Goal: Transaction & Acquisition: Purchase product/service

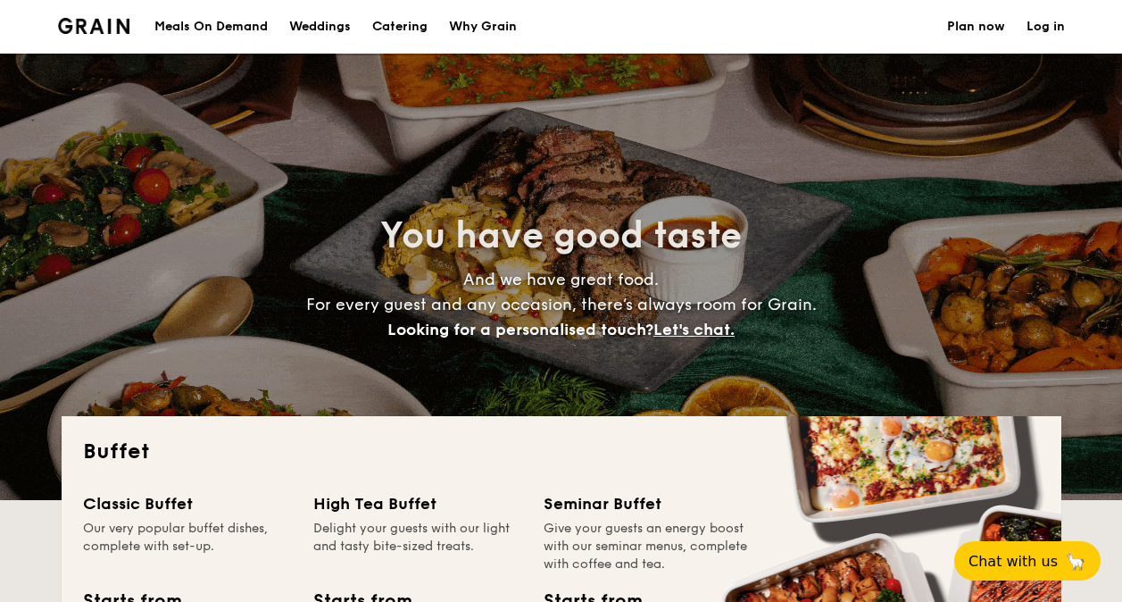
select select
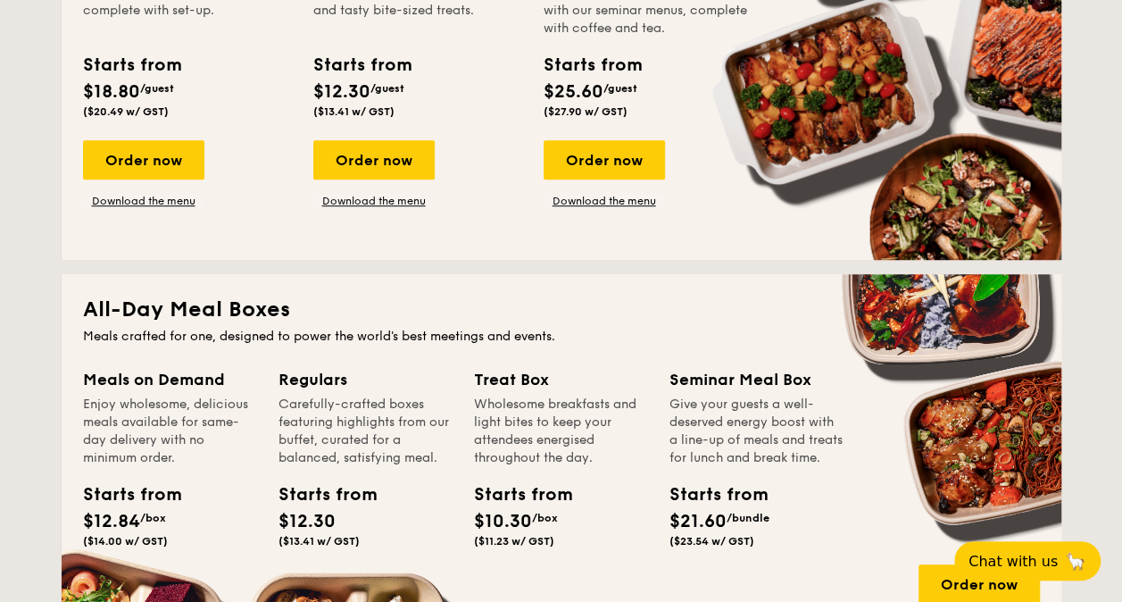
scroll to position [357, 0]
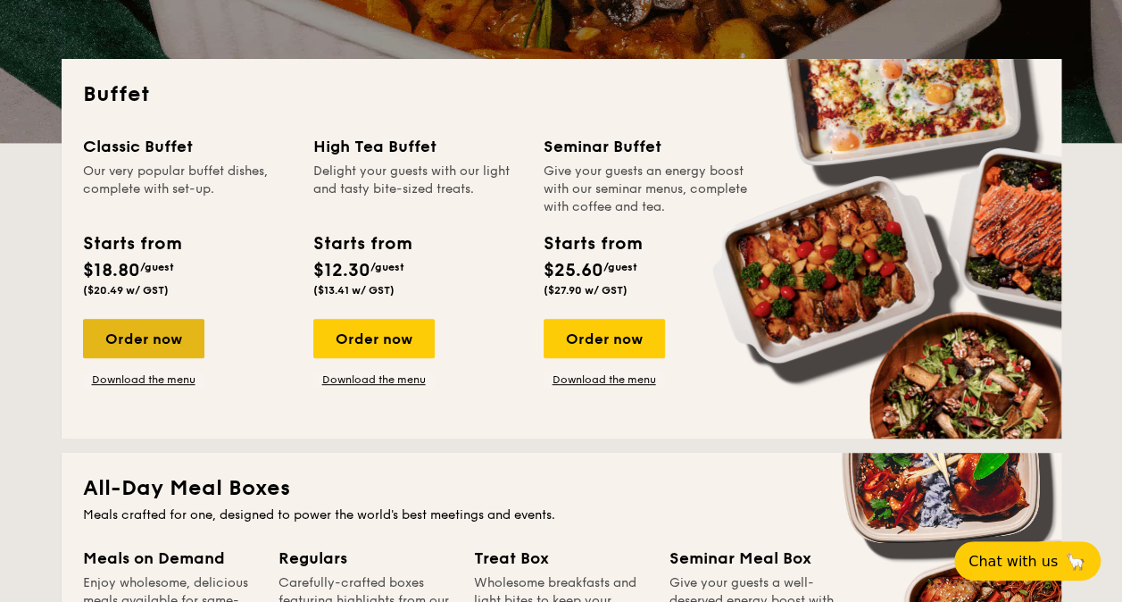
click at [158, 341] on div "Order now" at bounding box center [143, 338] width 121 height 39
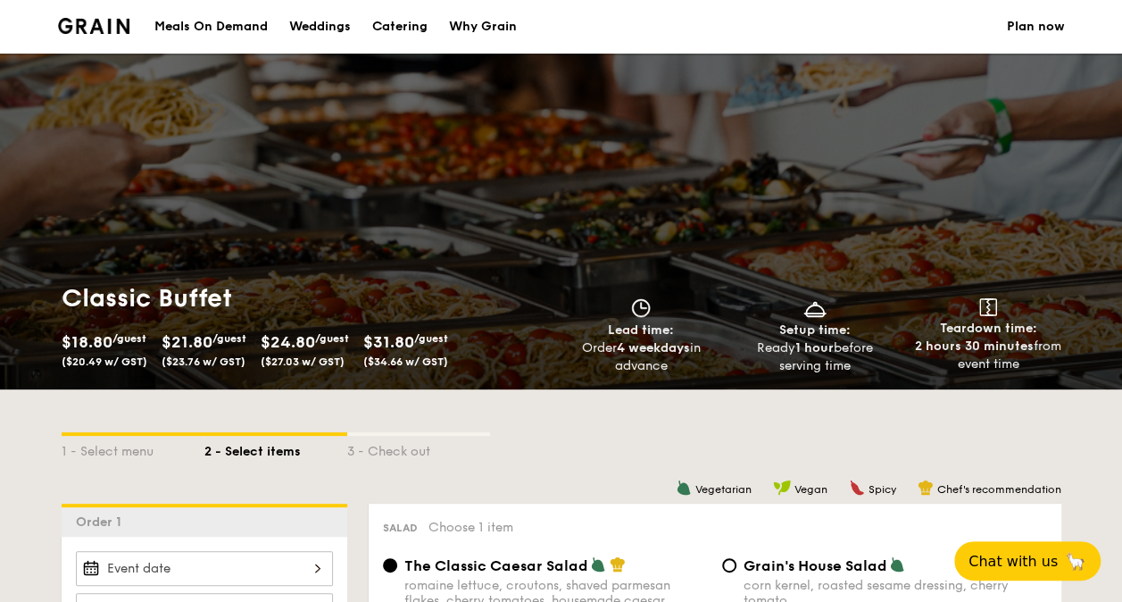
scroll to position [357, 0]
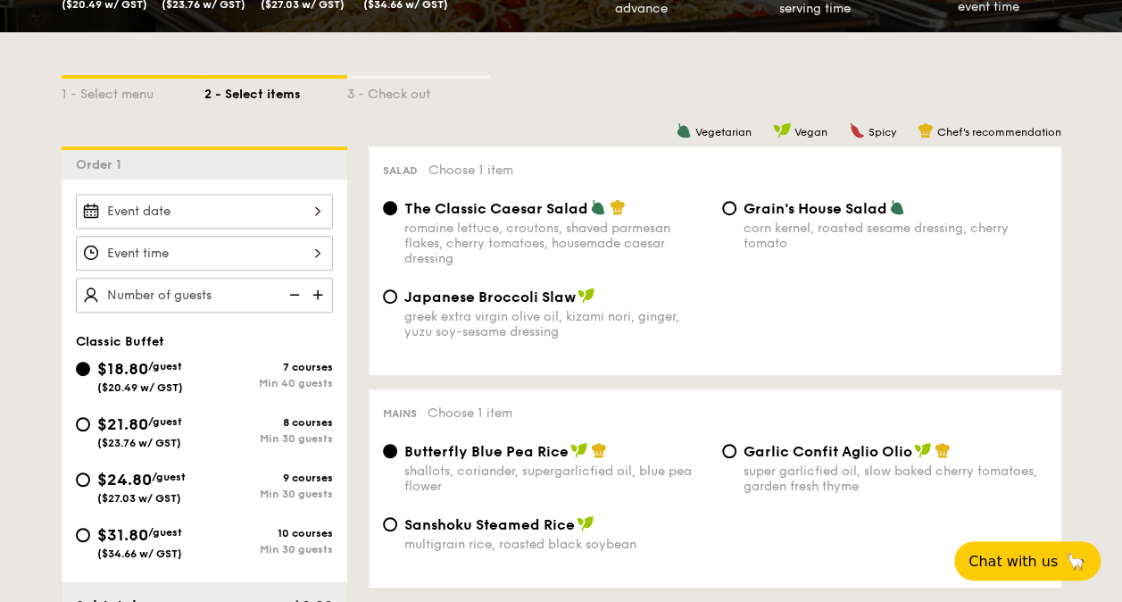
select select
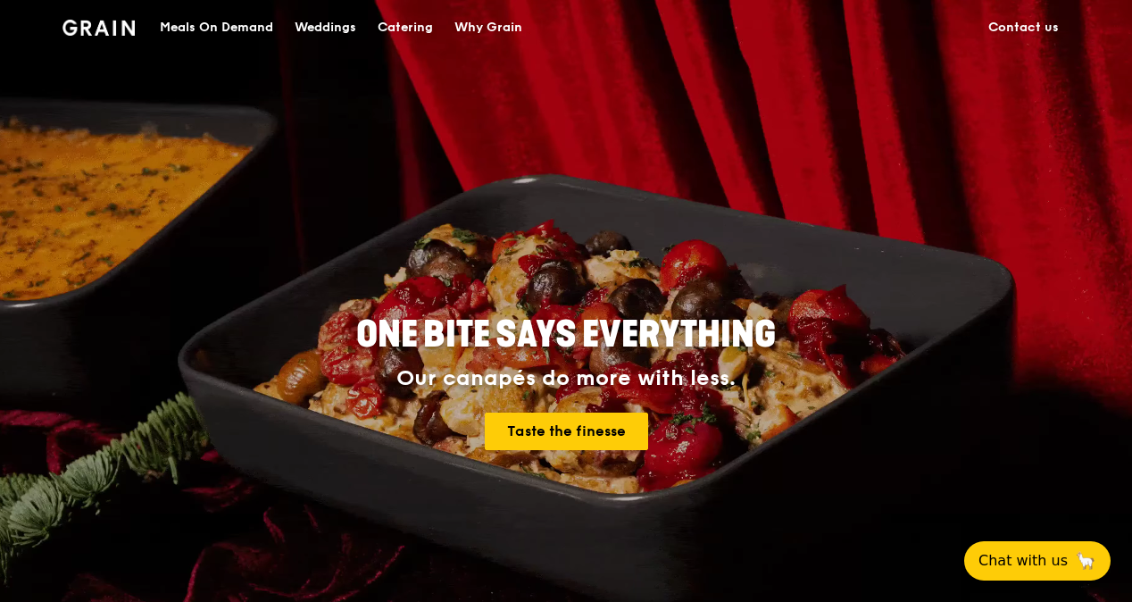
click at [396, 32] on div "Catering" at bounding box center [405, 28] width 55 height 54
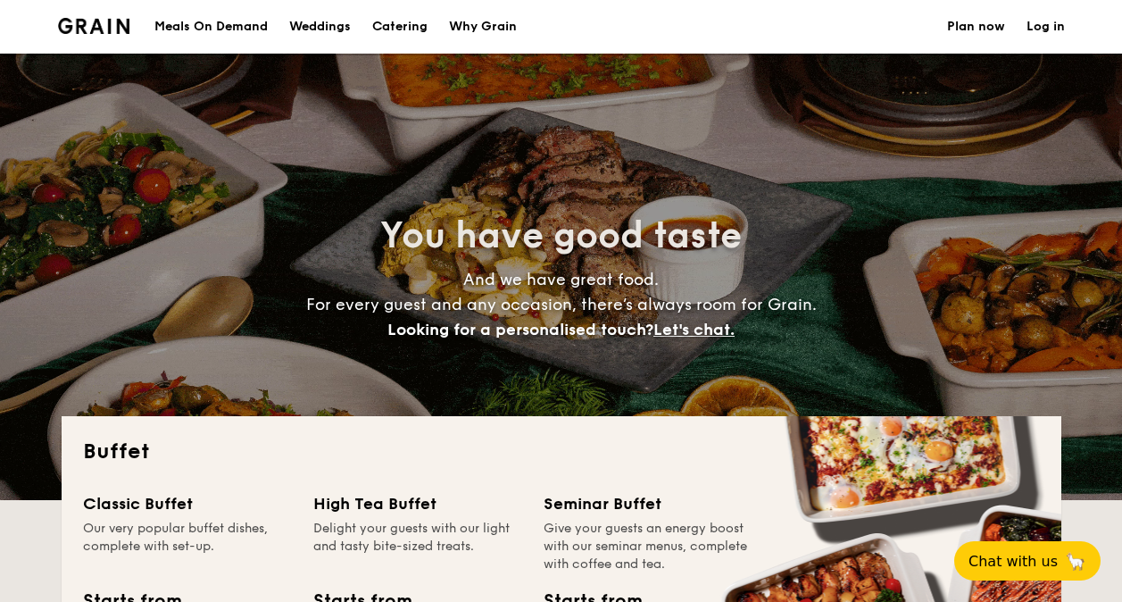
select select
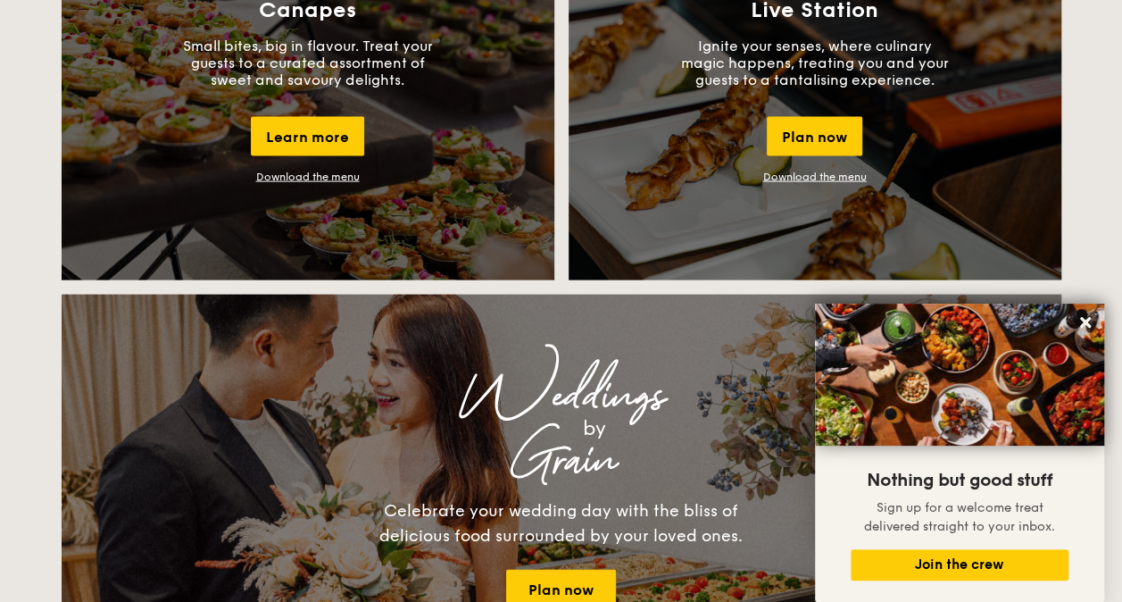
scroll to position [1161, 0]
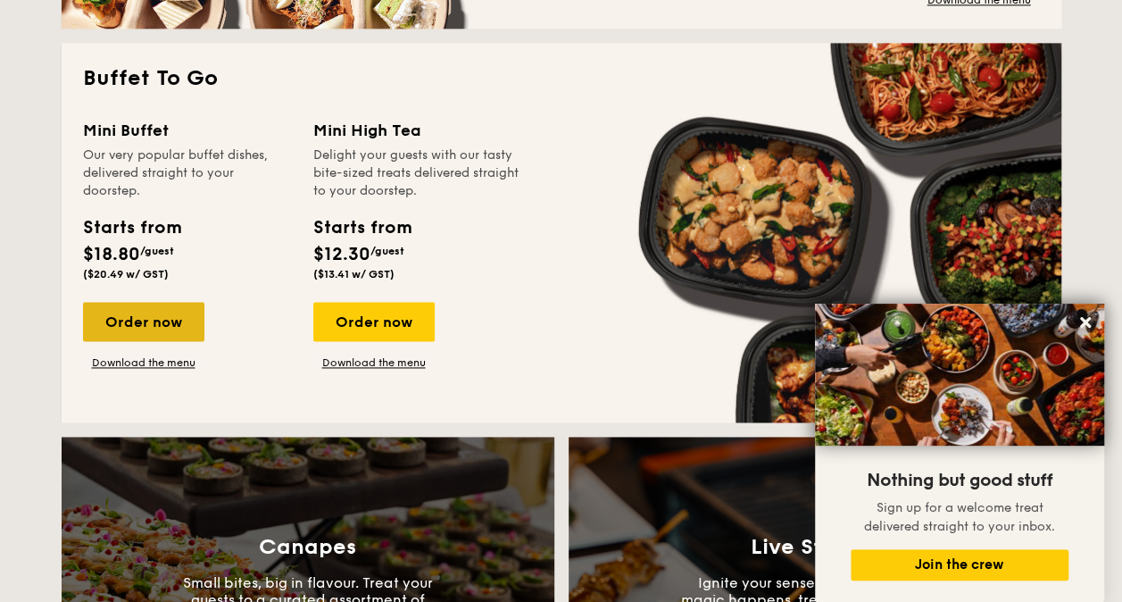
click at [150, 318] on div "Order now" at bounding box center [143, 321] width 121 height 39
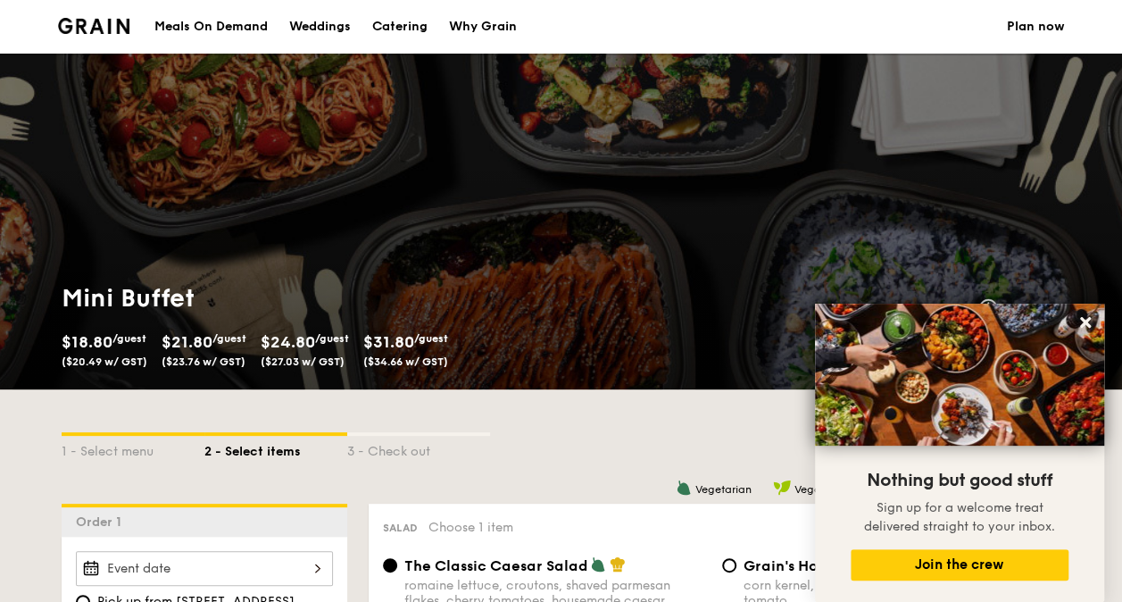
click at [176, 23] on div "Meals On Demand" at bounding box center [210, 27] width 113 height 54
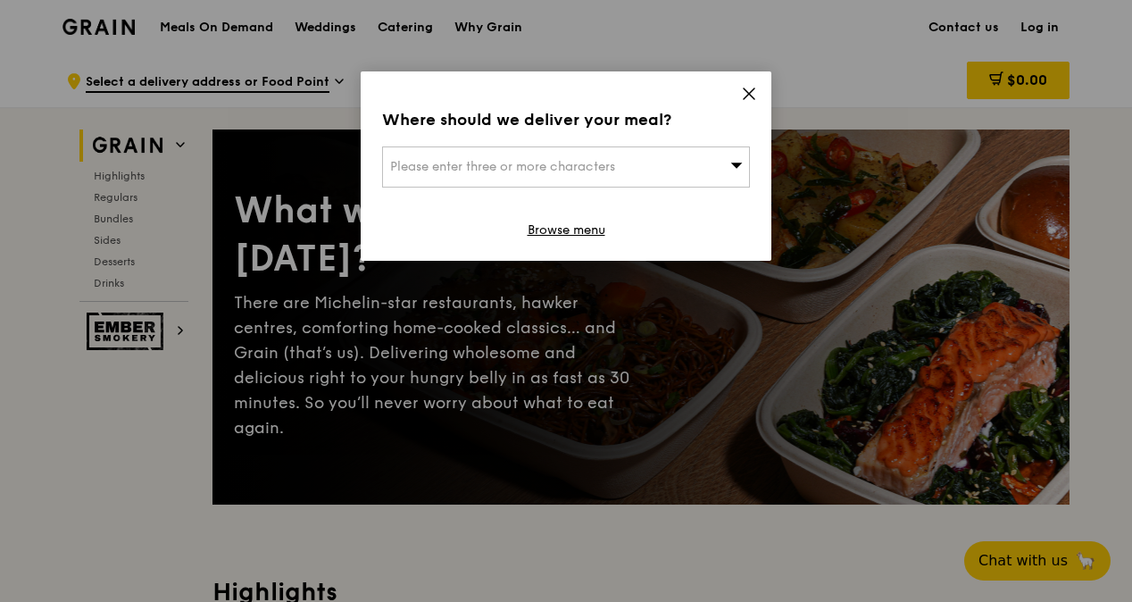
click at [748, 100] on icon at bounding box center [749, 94] width 16 height 16
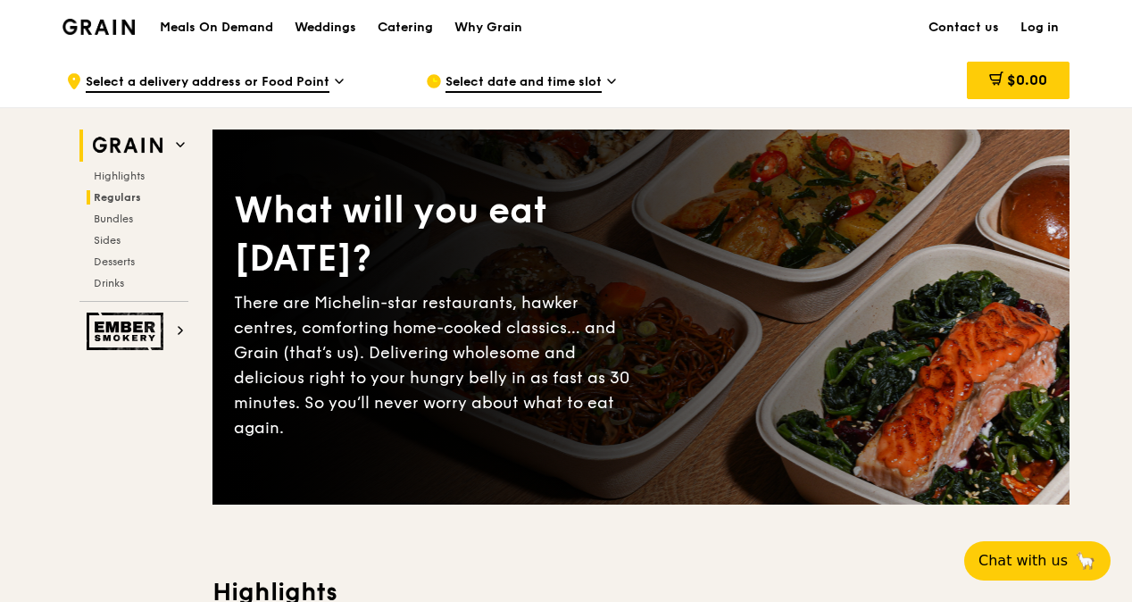
click at [116, 200] on span "Regulars" at bounding box center [117, 197] width 47 height 12
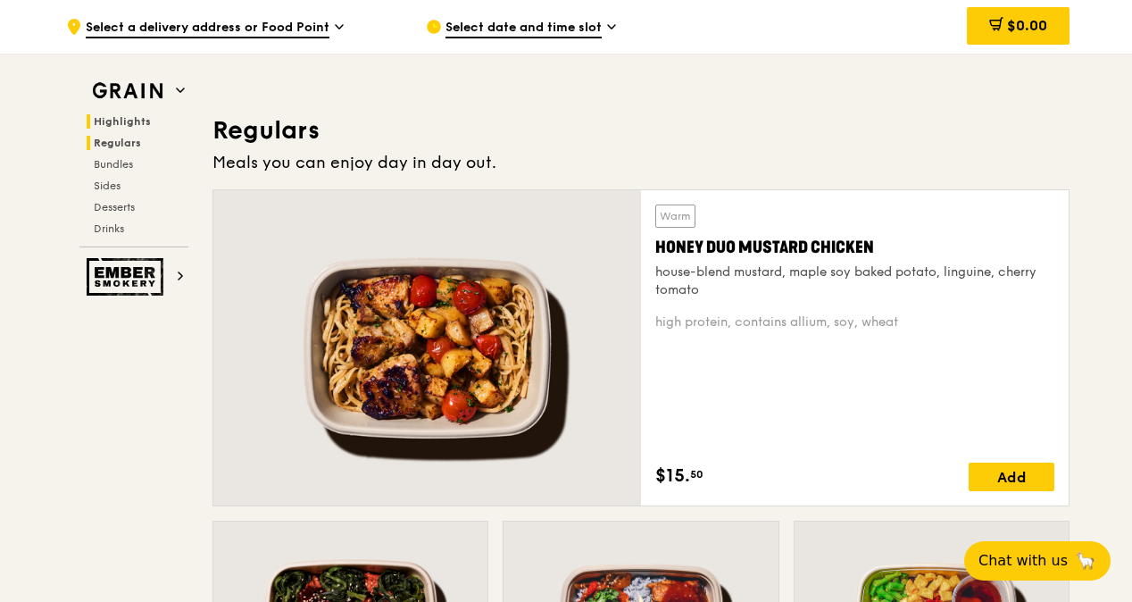
scroll to position [1155, 0]
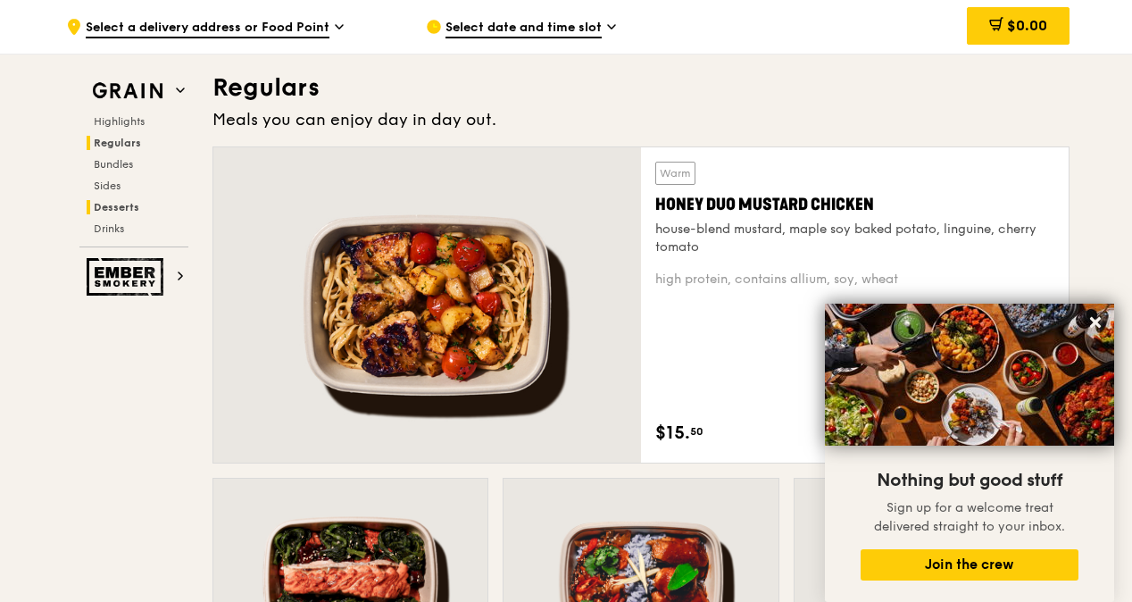
click at [121, 205] on span "Desserts" at bounding box center [117, 207] width 46 height 12
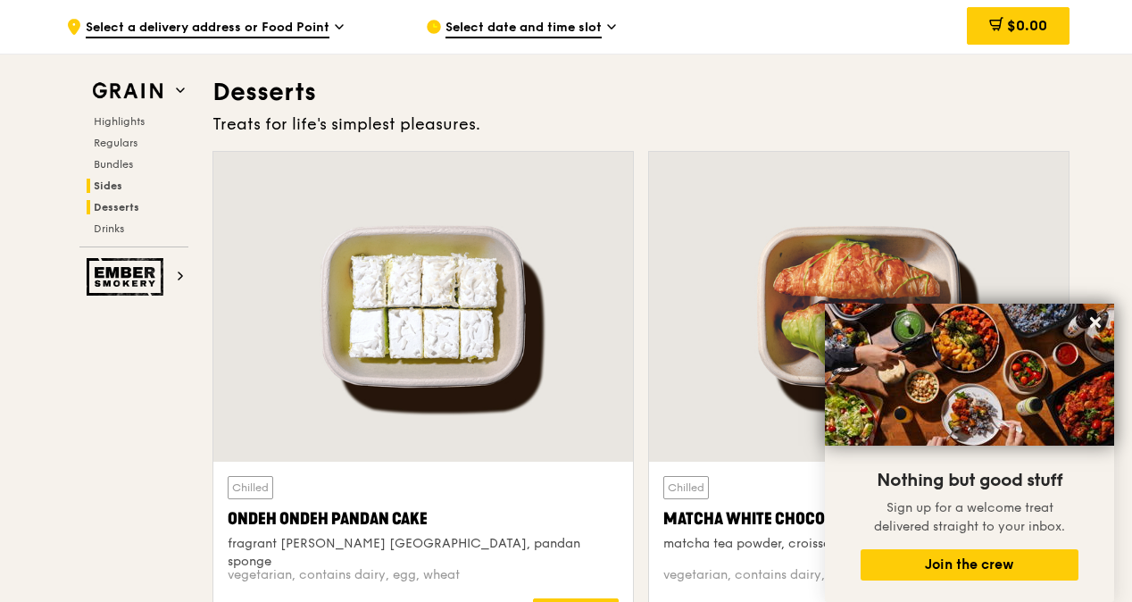
click at [112, 182] on span "Sides" at bounding box center [108, 185] width 29 height 12
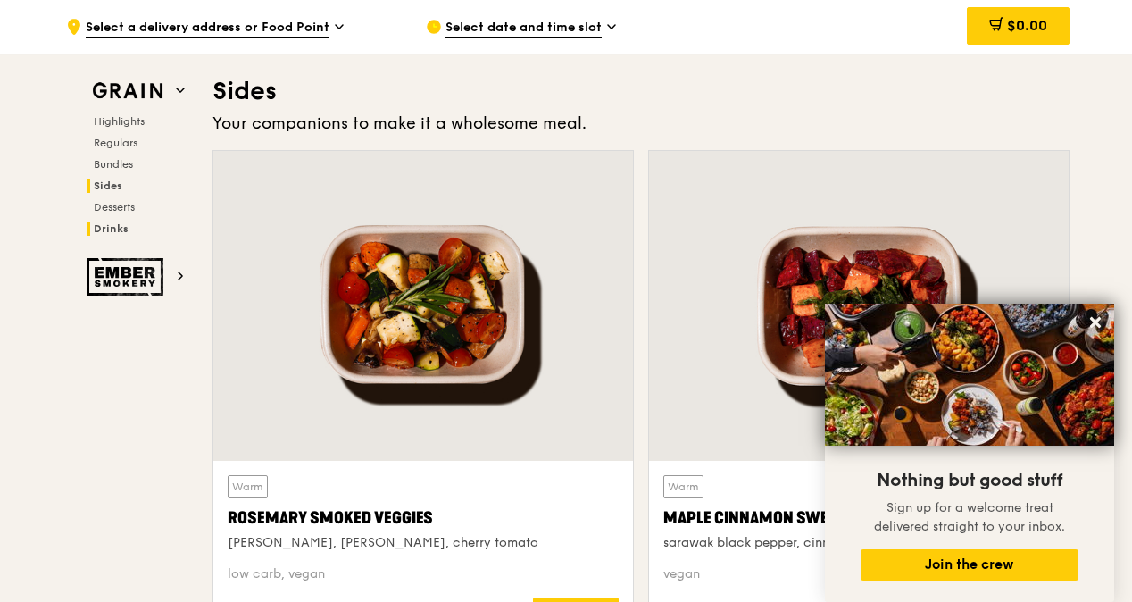
click at [104, 224] on span "Drinks" at bounding box center [111, 228] width 35 height 12
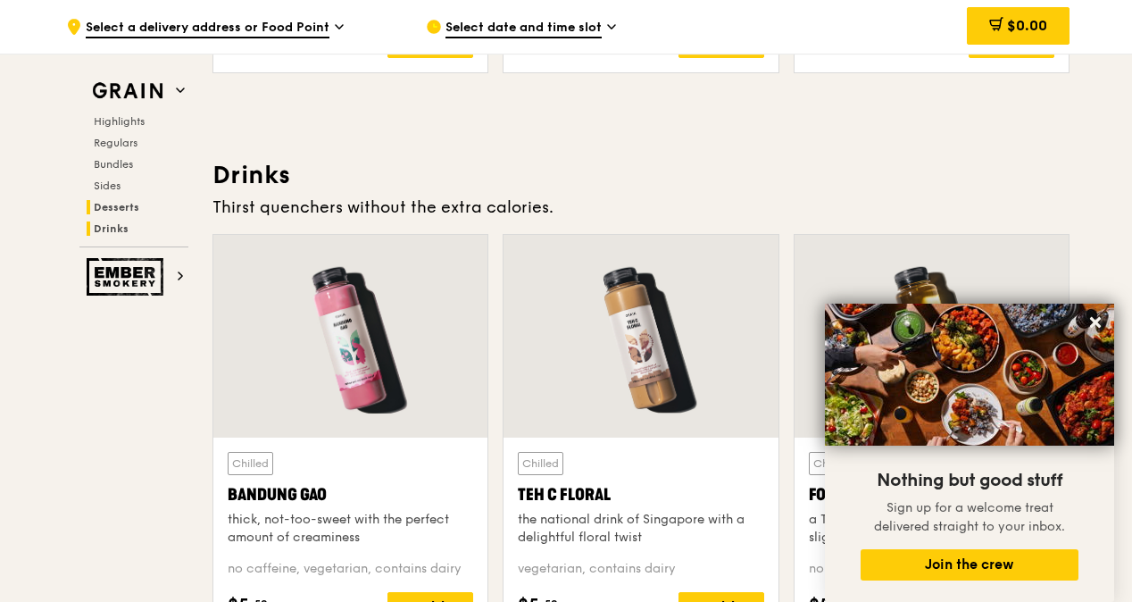
scroll to position [6147, 0]
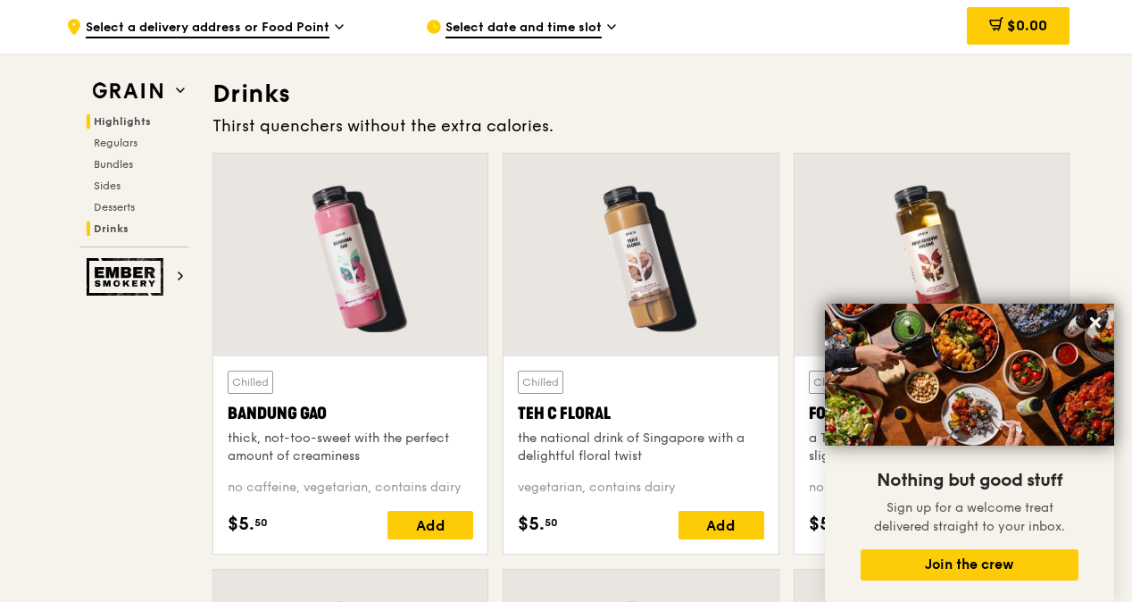
click at [137, 123] on span "Highlights" at bounding box center [122, 121] width 57 height 12
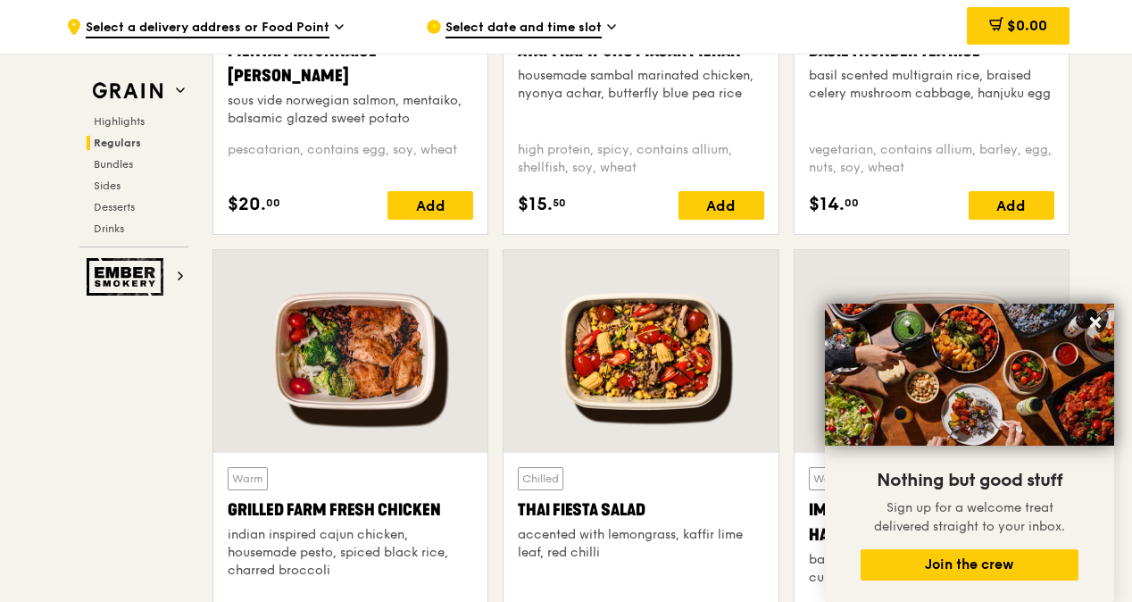
scroll to position [1307, 0]
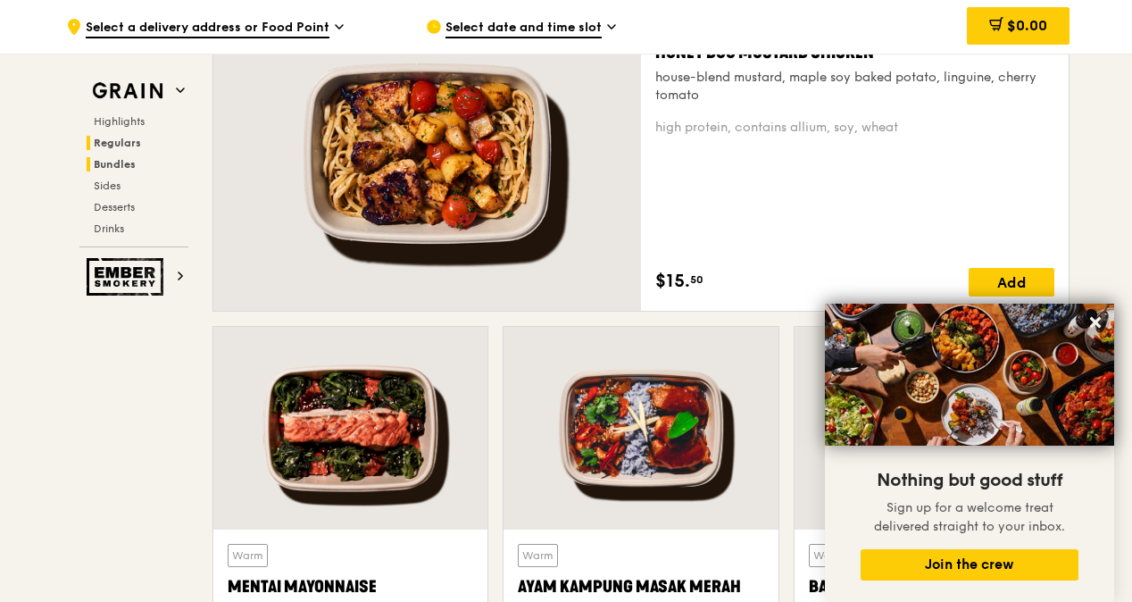
click at [118, 161] on span "Bundles" at bounding box center [115, 164] width 42 height 12
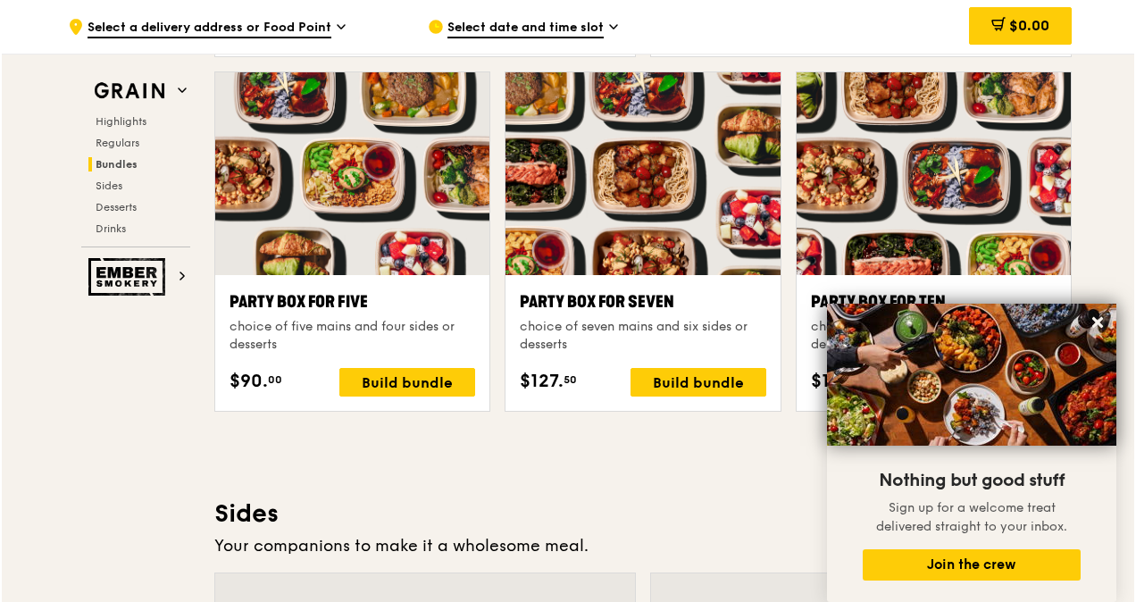
scroll to position [3620, 0]
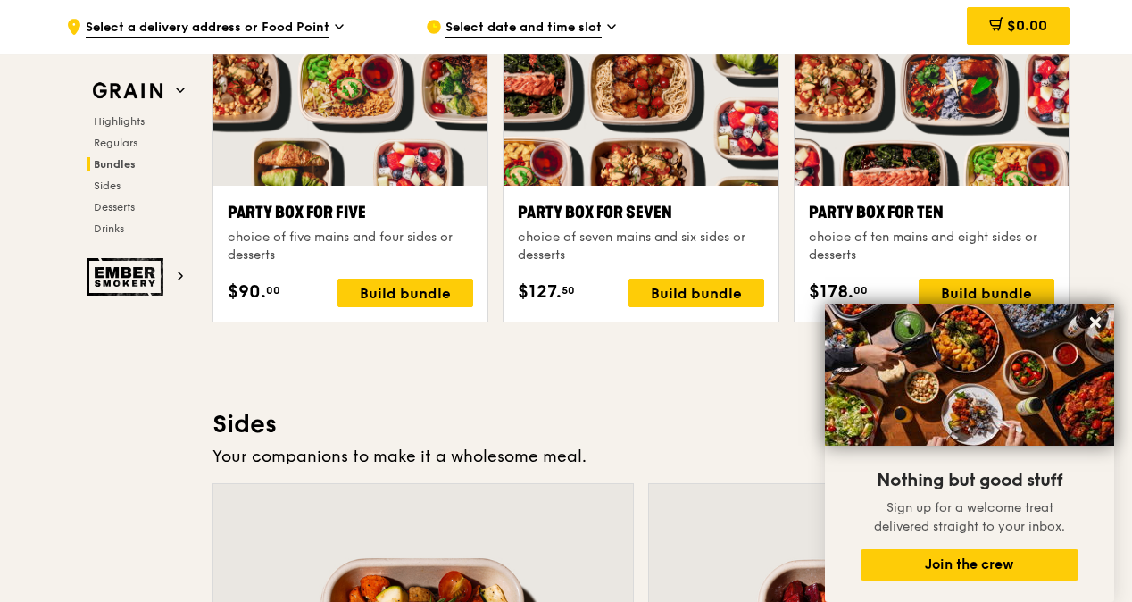
click at [961, 124] on div at bounding box center [932, 84] width 274 height 203
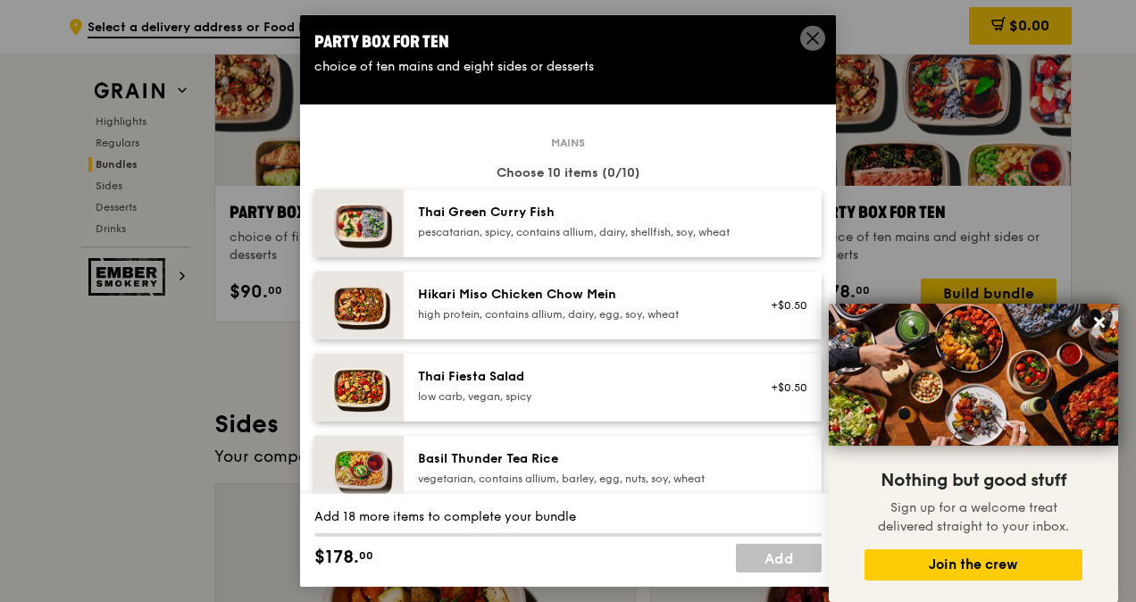
click at [809, 40] on icon at bounding box center [812, 38] width 16 height 16
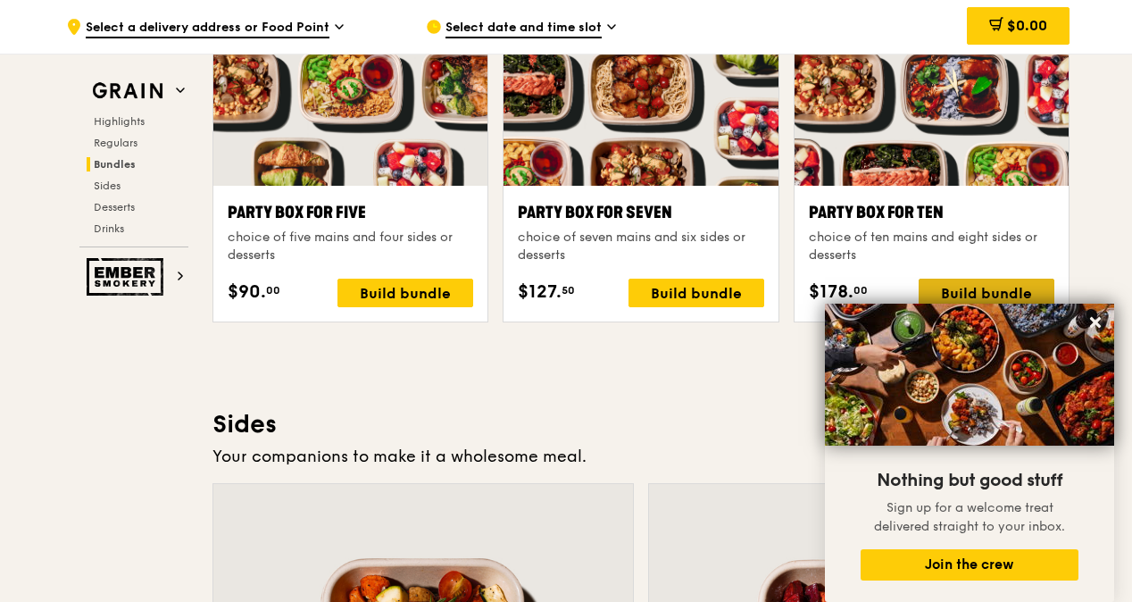
click at [943, 286] on div "Build bundle" at bounding box center [987, 293] width 136 height 29
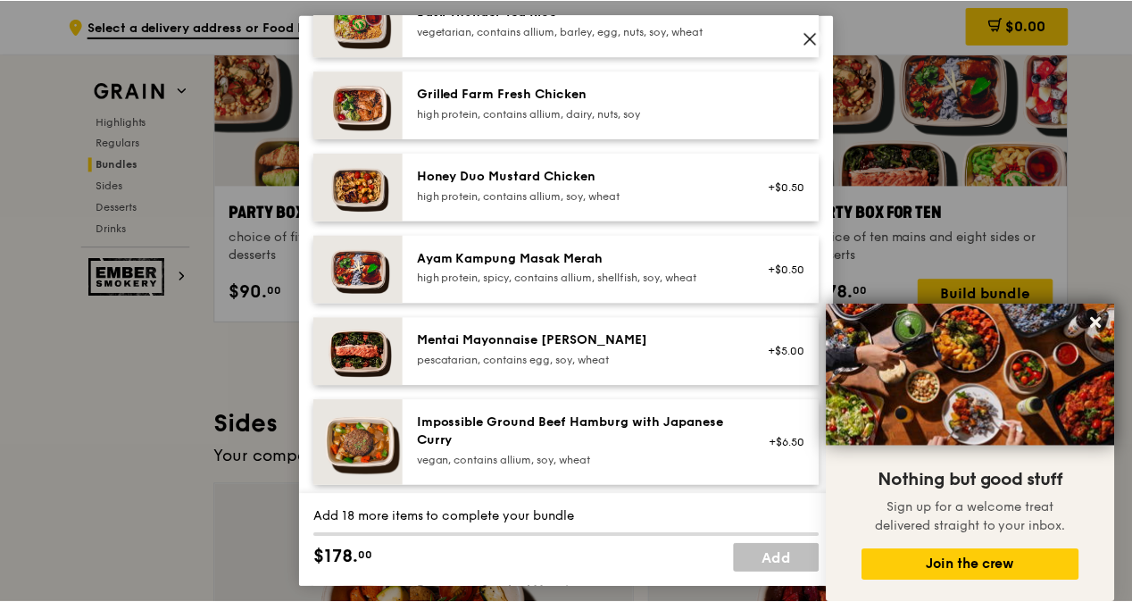
scroll to position [982, 0]
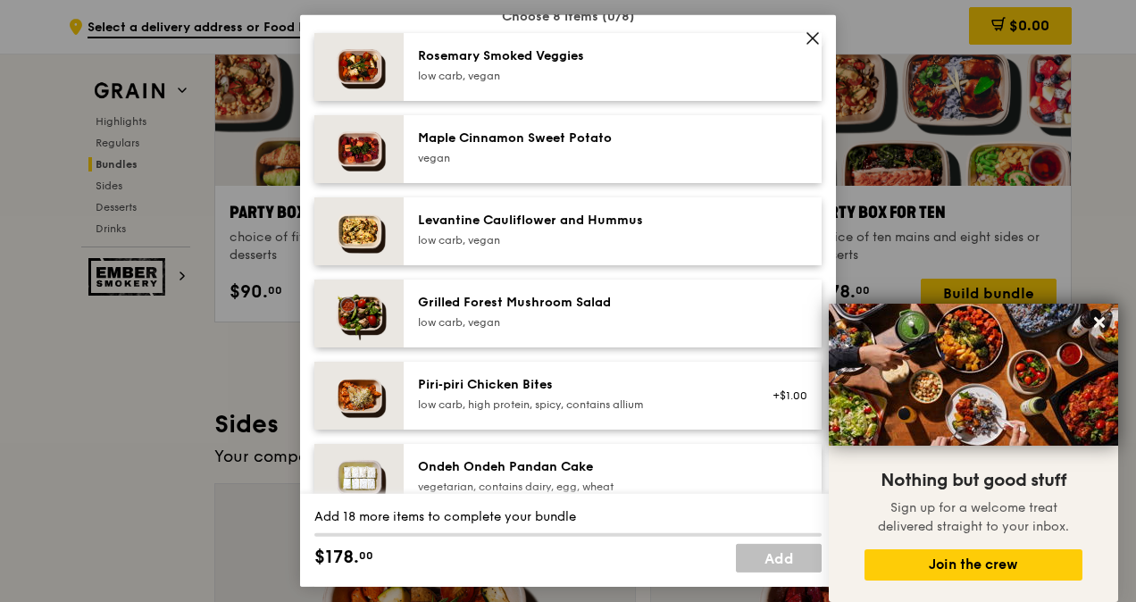
click at [823, 37] on span at bounding box center [812, 38] width 25 height 25
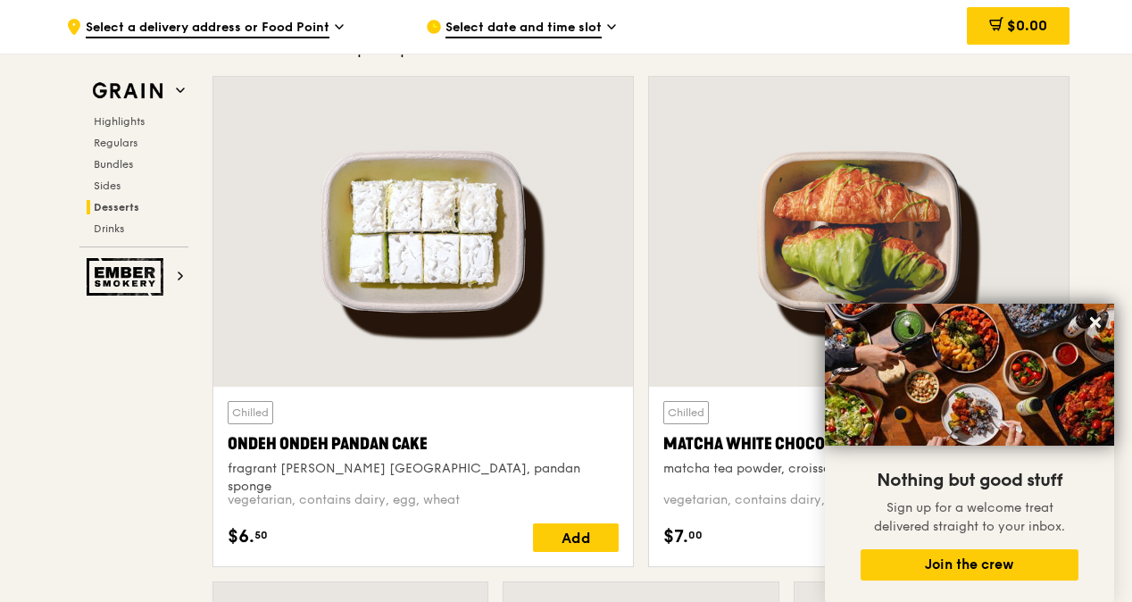
scroll to position [5674, 0]
